Goal: Task Accomplishment & Management: Manage account settings

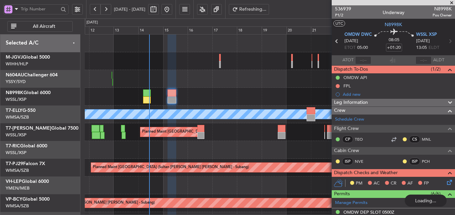
scroll to position [45, 0]
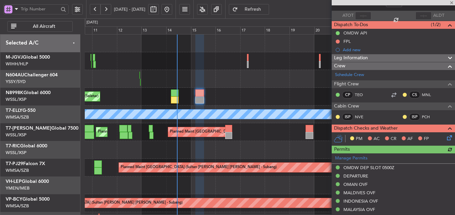
click at [199, 86] on div at bounding box center [270, 79] width 370 height 18
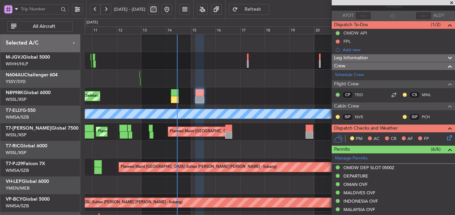
scroll to position [0, 0]
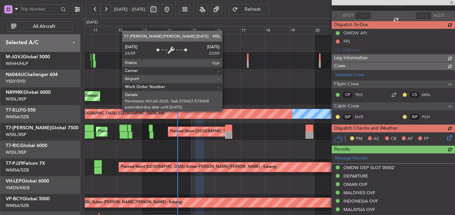
click at [216, 65] on div at bounding box center [270, 61] width 370 height 18
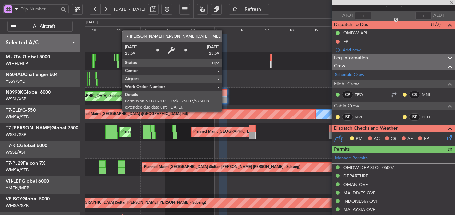
scroll to position [0, 0]
click at [263, 77] on div at bounding box center [270, 79] width 370 height 18
click at [234, 67] on div at bounding box center [270, 61] width 370 height 18
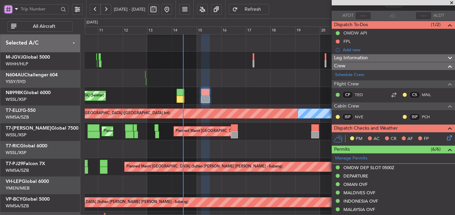
click at [243, 100] on div "Planned Maint [GEOGRAPHIC_DATA] (Seletar)" at bounding box center [270, 96] width 370 height 18
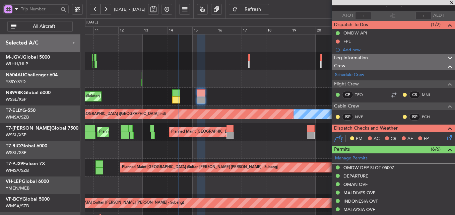
click at [216, 92] on div "Planned Maint Singapore (Seletar) MEL Planned Maint Dubai (Dubai Intl) Planned …" at bounding box center [270, 150] width 370 height 231
click at [225, 93] on div "Planned Maint [GEOGRAPHIC_DATA] (Seletar)" at bounding box center [270, 97] width 370 height 18
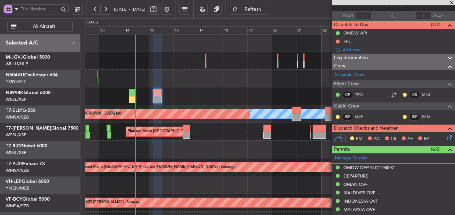
scroll to position [0, 0]
click at [172, 86] on div at bounding box center [270, 79] width 370 height 18
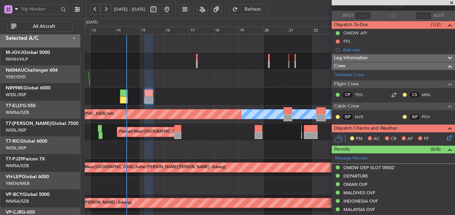
scroll to position [0, 0]
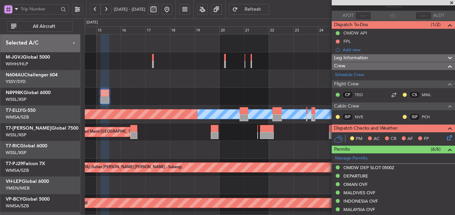
click at [247, 93] on div "Planned Maint [GEOGRAPHIC_DATA] (Seletar)" at bounding box center [270, 97] width 370 height 18
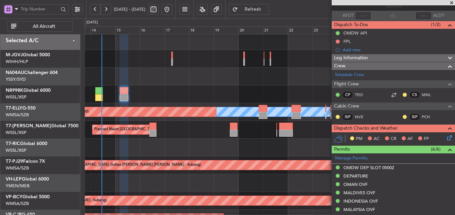
click at [210, 139] on div at bounding box center [270, 148] width 370 height 18
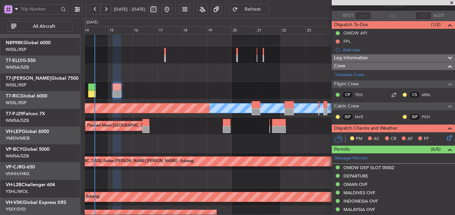
scroll to position [1, 0]
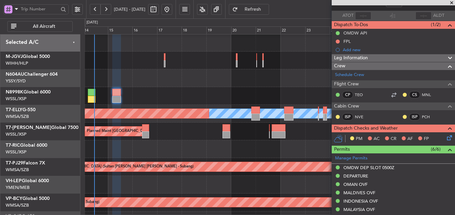
click at [187, 149] on div at bounding box center [270, 149] width 370 height 18
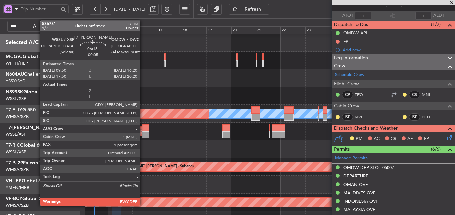
click at [143, 131] on div at bounding box center [145, 127] width 7 height 7
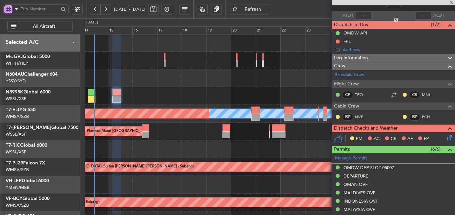
type input "-00:05"
type input "1"
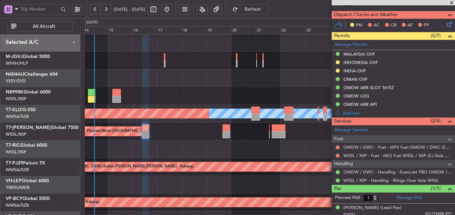
scroll to position [170, 0]
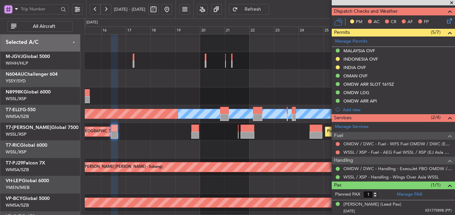
click at [179, 148] on div at bounding box center [270, 150] width 370 height 18
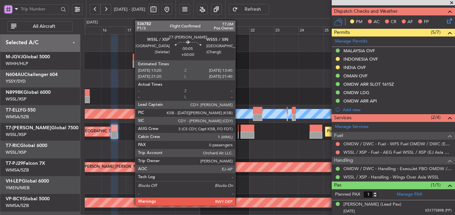
click at [238, 130] on div at bounding box center [238, 128] width 1 height 7
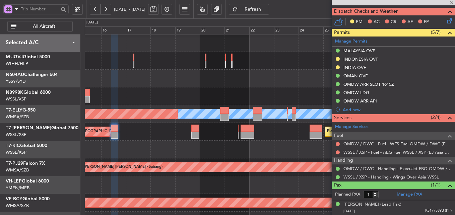
type input "0"
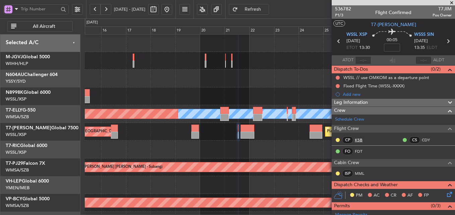
scroll to position [125, 0]
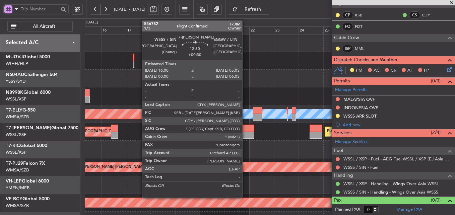
click at [245, 131] on div at bounding box center [247, 128] width 14 height 7
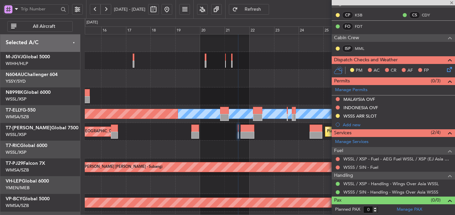
type input "+00:30"
type input "1"
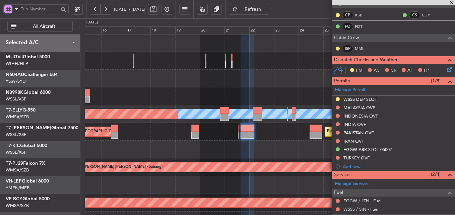
scroll to position [0, 0]
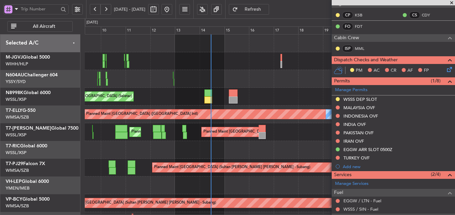
click at [290, 151] on div at bounding box center [270, 150] width 370 height 18
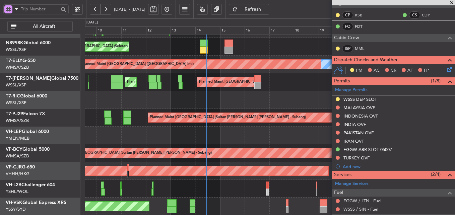
click at [181, 174] on div "Planned Maint Singapore (Seletar) MEL Planned Maint Dubai (Dubai Intl) Planned …" at bounding box center [270, 100] width 370 height 231
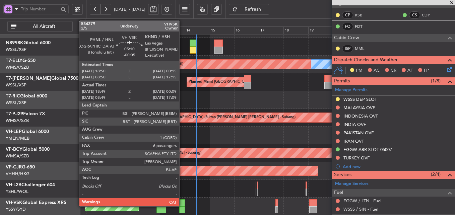
click at [182, 201] on div at bounding box center [182, 202] width 6 height 7
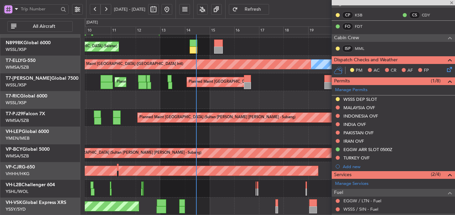
type input "-00:05"
type input "18:59"
type input "00:04"
type input "6"
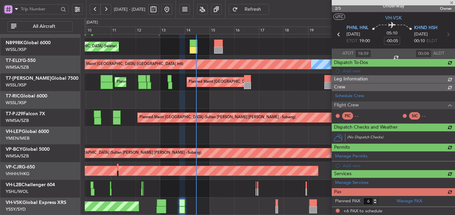
scroll to position [125, 0]
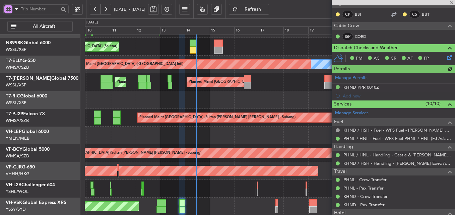
type input "Brien Tan (BTA)"
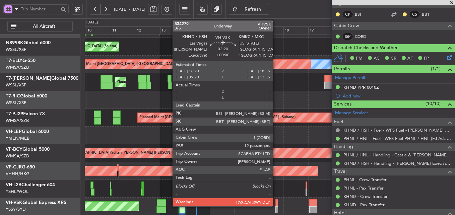
click at [276, 203] on div at bounding box center [276, 202] width 3 height 7
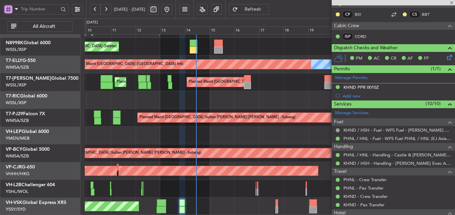
type input "12"
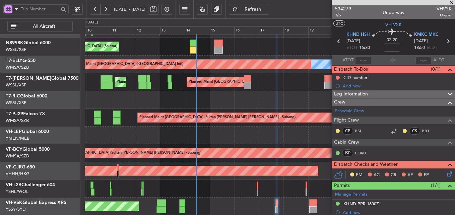
scroll to position [0, 0]
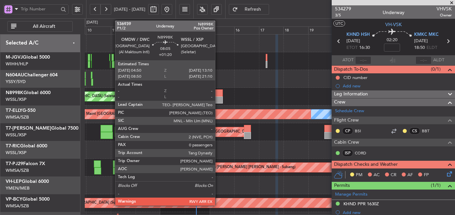
click at [218, 98] on div at bounding box center [218, 99] width 9 height 7
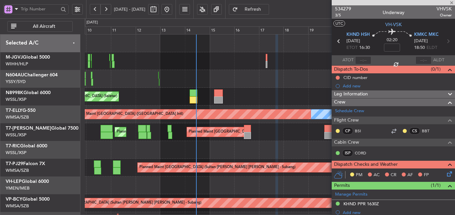
type input "+01:20"
type input "0"
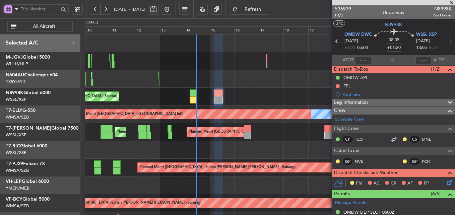
scroll to position [50, 0]
